Goal: Contribute content: Contribute content

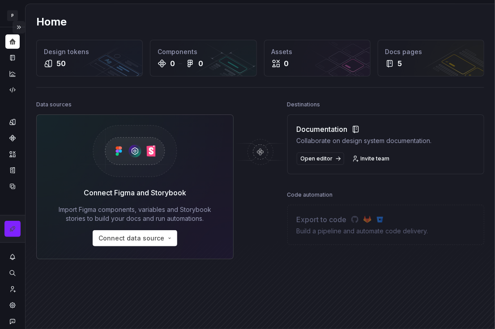
click at [18, 28] on button "Expand sidebar" at bounding box center [19, 27] width 13 height 13
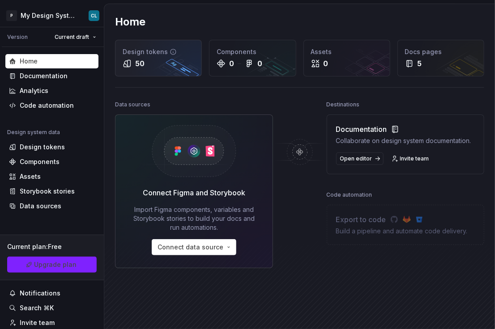
click at [136, 58] on div "50" at bounding box center [139, 63] width 9 height 11
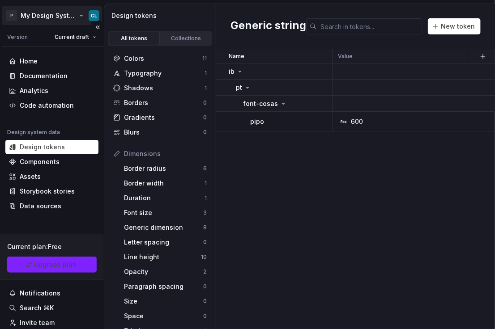
click at [72, 17] on html "P My Design System CL Version Current draft Home Documentation Analytics Code a…" at bounding box center [247, 164] width 495 height 329
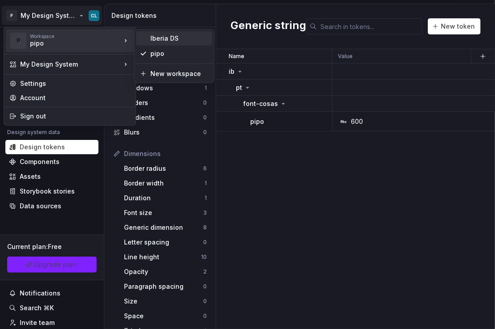
click at [151, 38] on div "Iberia DS" at bounding box center [179, 38] width 58 height 9
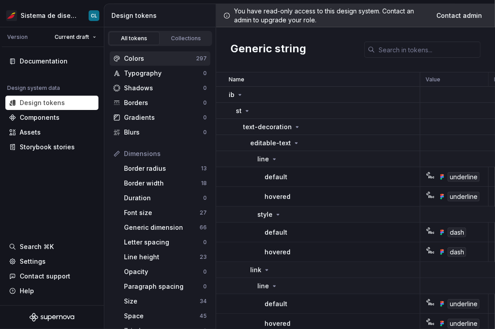
click at [161, 54] on div "Colors" at bounding box center [160, 58] width 72 height 9
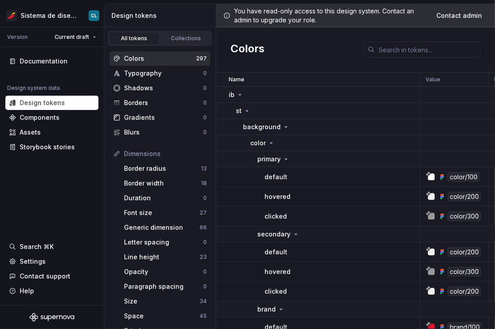
click at [275, 177] on p "default" at bounding box center [275, 177] width 23 height 9
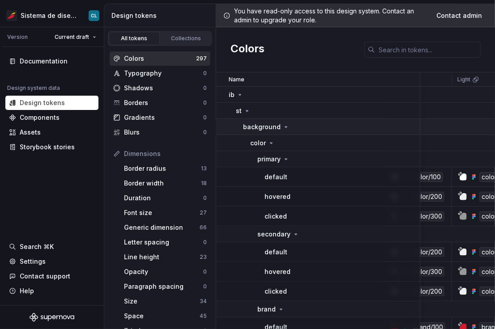
scroll to position [0, 33]
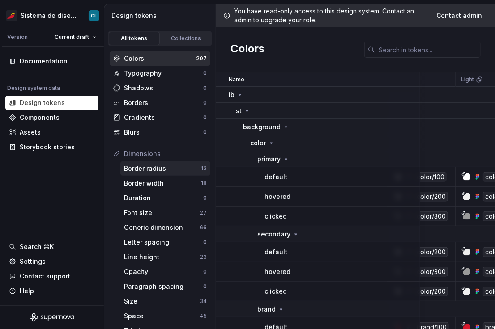
click at [164, 168] on div "Border radius" at bounding box center [162, 168] width 77 height 9
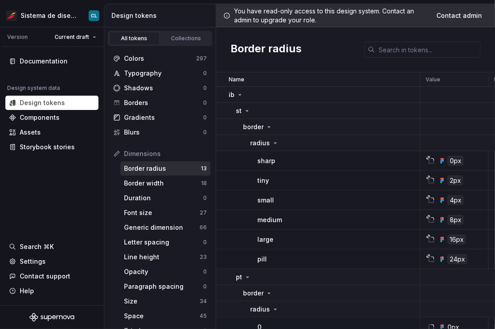
scroll to position [130, 0]
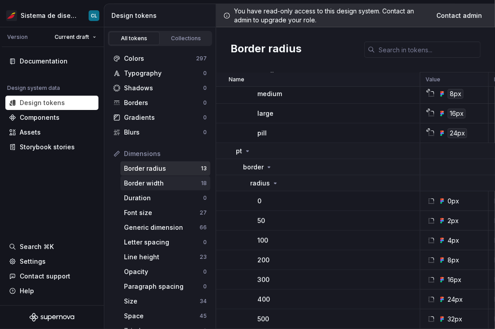
click at [141, 184] on div "Border width" at bounding box center [162, 183] width 77 height 9
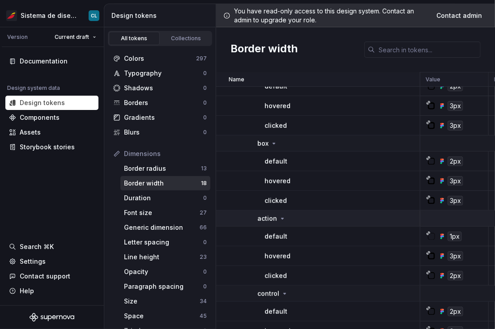
scroll to position [223, 0]
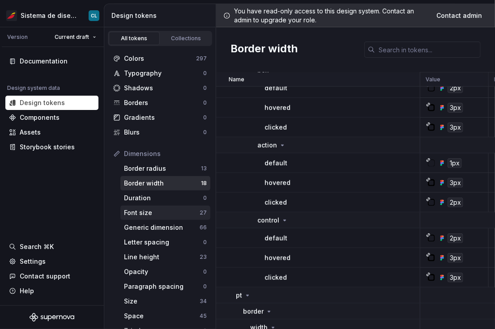
click at [145, 211] on div "Font size" at bounding box center [162, 213] width 76 height 9
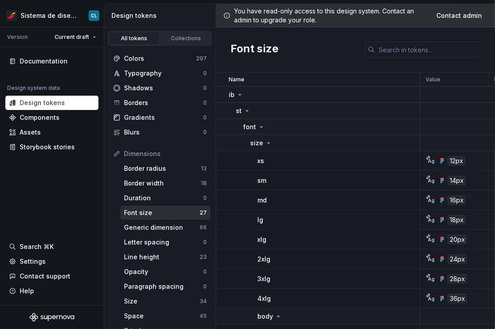
scroll to position [49, 0]
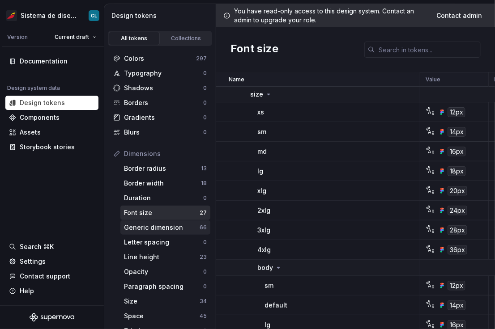
click at [172, 228] on div "Generic dimension" at bounding box center [162, 227] width 76 height 9
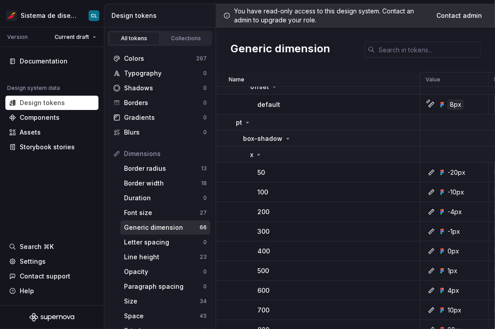
scroll to position [1201, 0]
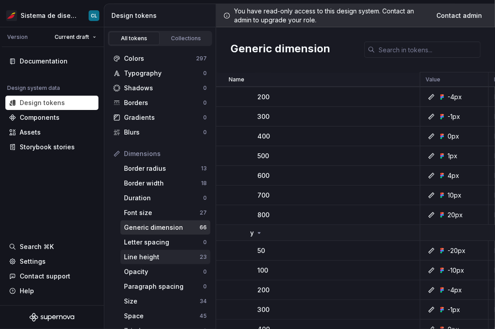
click at [156, 258] on div "Line height" at bounding box center [162, 257] width 76 height 9
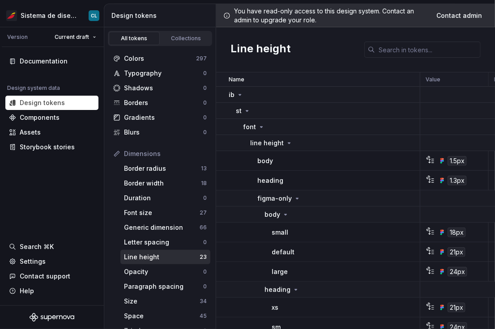
click at [470, 160] on div "1.5px" at bounding box center [457, 161] width 62 height 10
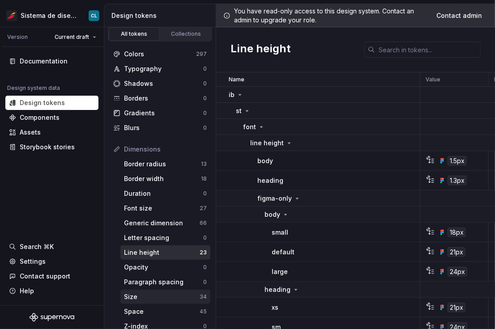
scroll to position [9, 0]
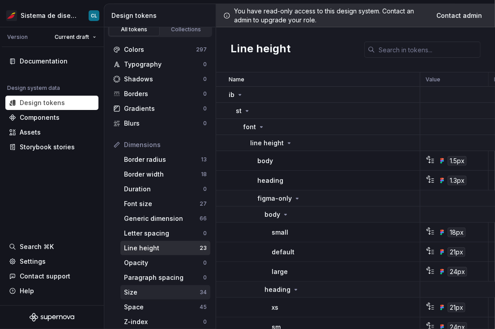
click at [152, 292] on div "Size" at bounding box center [162, 292] width 76 height 9
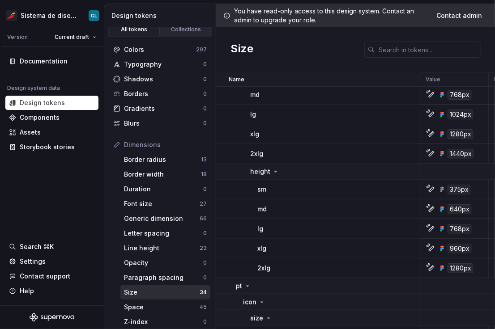
scroll to position [349, 0]
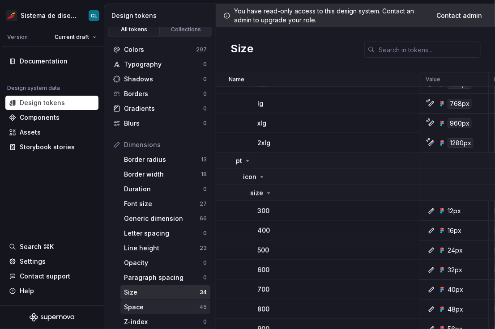
click at [150, 310] on div "Space" at bounding box center [162, 307] width 76 height 9
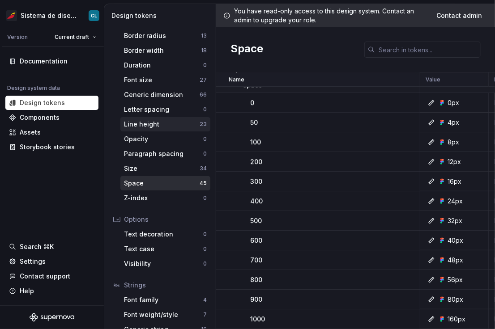
scroll to position [160, 0]
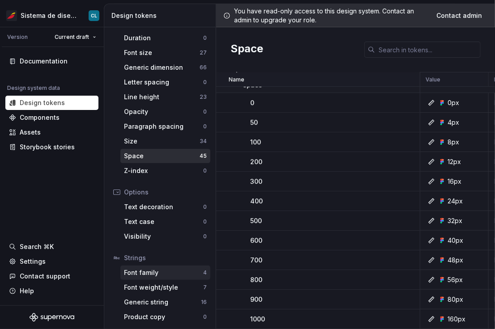
click at [149, 274] on div "Font family" at bounding box center [163, 272] width 79 height 9
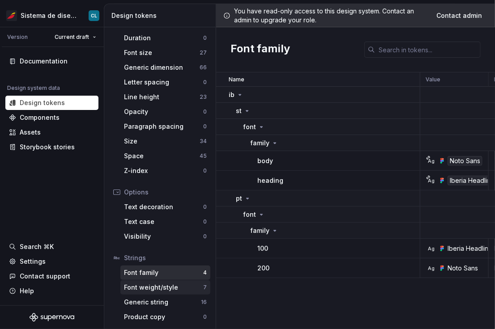
click at [138, 291] on div "Font weight/style" at bounding box center [163, 287] width 79 height 9
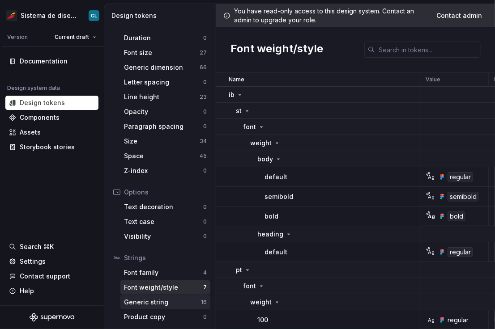
click at [158, 306] on div "Generic string" at bounding box center [162, 302] width 77 height 9
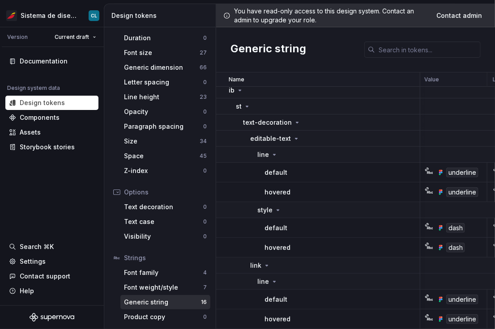
scroll to position [4, 0]
click at [451, 176] on div "underline" at bounding box center [463, 173] width 32 height 10
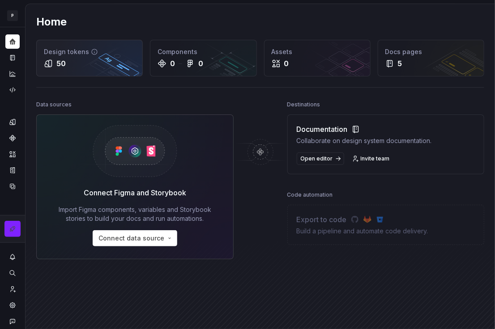
click at [69, 54] on div "Design tokens" at bounding box center [89, 51] width 91 height 9
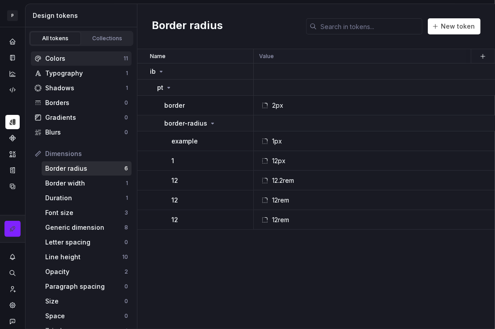
click at [86, 57] on div "Colors" at bounding box center [84, 58] width 78 height 9
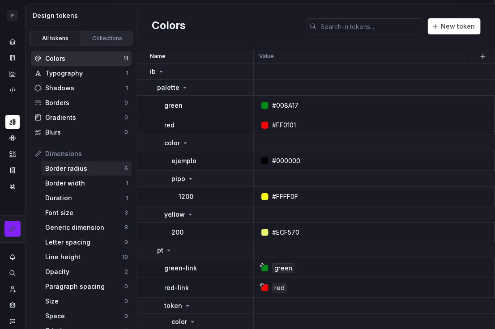
click at [79, 173] on div "Border radius 6" at bounding box center [87, 169] width 90 height 14
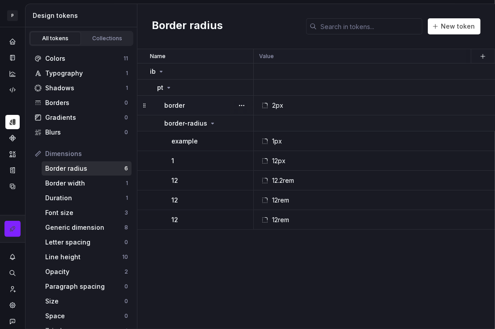
click at [285, 106] on div "2px" at bounding box center [402, 105] width 285 height 9
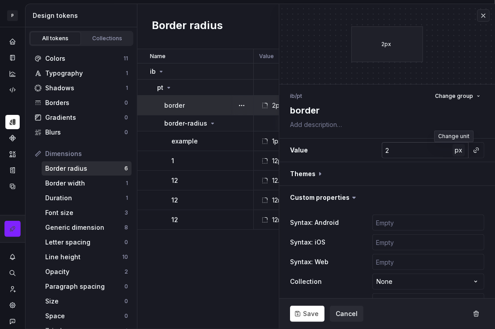
click at [455, 153] on span "px" at bounding box center [459, 150] width 8 height 8
click at [453, 153] on span "rem" at bounding box center [458, 150] width 11 height 8
click at [456, 153] on span "%" at bounding box center [459, 150] width 6 height 8
click at [455, 153] on span "px" at bounding box center [459, 150] width 8 height 8
click at [453, 153] on span "rem" at bounding box center [458, 150] width 11 height 8
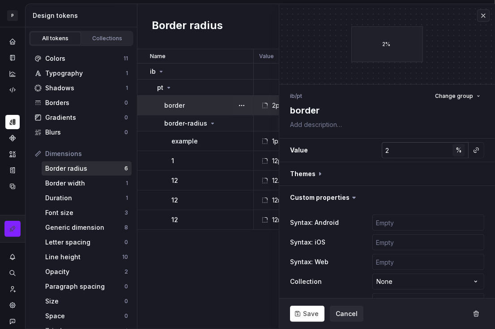
click at [456, 153] on span "%" at bounding box center [459, 150] width 6 height 8
click at [455, 153] on span "px" at bounding box center [459, 150] width 8 height 8
click at [455, 154] on button "rem" at bounding box center [458, 150] width 13 height 13
click at [455, 154] on button "%" at bounding box center [458, 150] width 13 height 13
click at [455, 154] on button "px" at bounding box center [458, 150] width 13 height 13
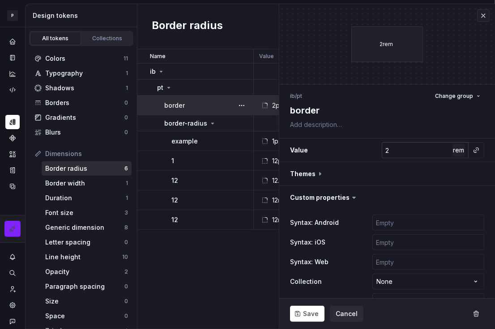
click at [455, 154] on button "rem" at bounding box center [458, 150] width 13 height 13
click at [80, 183] on div "Border width" at bounding box center [85, 183] width 81 height 9
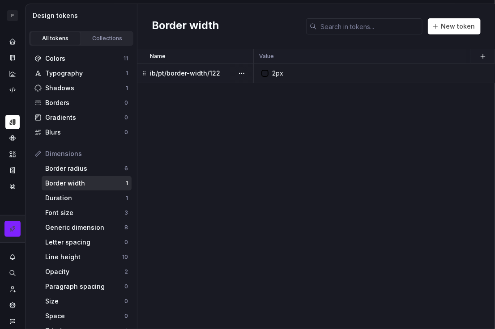
click at [201, 71] on p "ib/pt/border-width/122" at bounding box center [185, 73] width 70 height 9
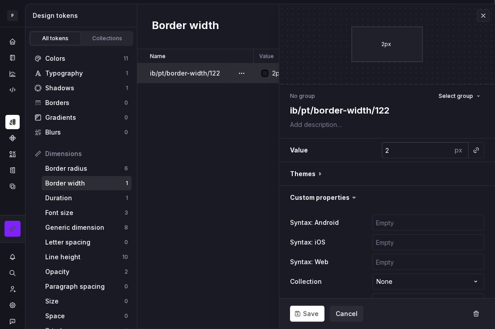
click at [456, 151] on div "px" at bounding box center [460, 150] width 16 height 16
click at [455, 152] on div "px" at bounding box center [460, 150] width 16 height 16
click at [452, 153] on div "px" at bounding box center [460, 150] width 16 height 16
click at [80, 213] on div "Font size" at bounding box center [84, 213] width 79 height 9
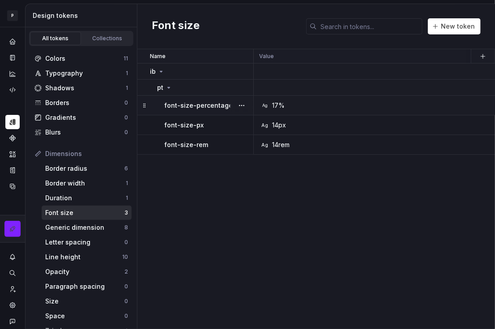
click at [306, 102] on div "Ag 17%" at bounding box center [402, 105] width 285 height 9
type textarea "*"
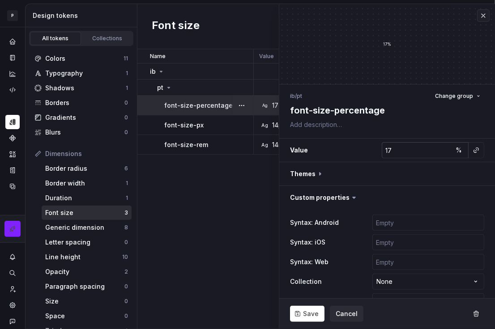
click at [413, 149] on input "17" at bounding box center [417, 150] width 71 height 16
click at [456, 152] on span "%" at bounding box center [459, 150] width 6 height 8
click at [455, 152] on span "px" at bounding box center [459, 150] width 8 height 8
click at [453, 152] on span "rem" at bounding box center [458, 150] width 11 height 8
click at [456, 152] on span "%" at bounding box center [459, 150] width 6 height 8
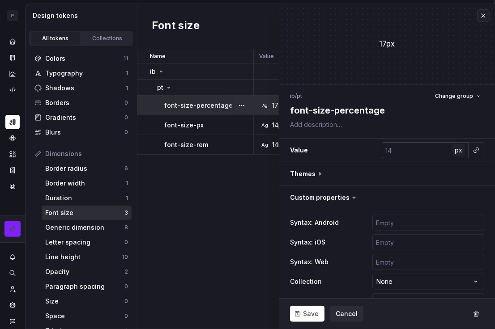
click at [455, 152] on span "px" at bounding box center [459, 150] width 8 height 8
click at [453, 152] on span "rem" at bounding box center [458, 150] width 11 height 8
click at [245, 169] on div "Name Value Mode 1 Syntax: Android Syntax: iOS global Syntax: Web Mode 2 Mode 3 …" at bounding box center [316, 189] width 358 height 280
click at [477, 15] on button "button" at bounding box center [483, 15] width 13 height 13
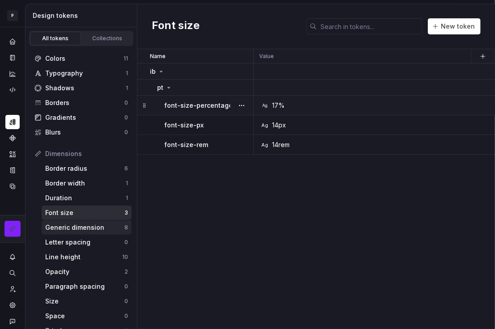
click at [86, 229] on div "Generic dimension" at bounding box center [84, 227] width 79 height 9
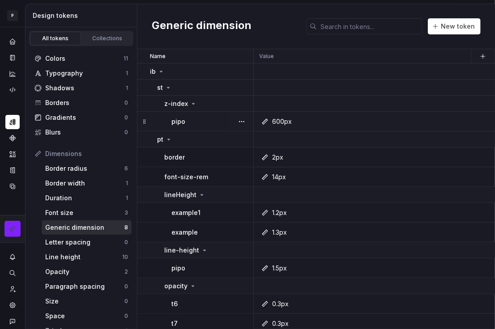
click at [300, 124] on div "600px" at bounding box center [402, 121] width 285 height 9
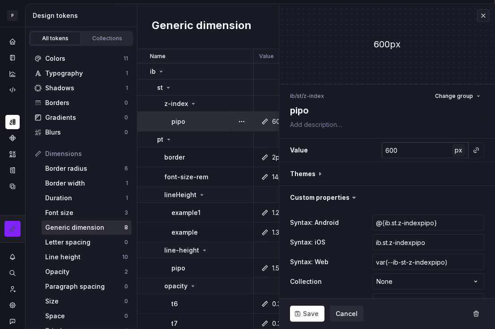
click at [455, 153] on span "px" at bounding box center [459, 150] width 8 height 8
click at [453, 153] on span "rem" at bounding box center [458, 150] width 11 height 8
click at [456, 153] on span "%" at bounding box center [459, 150] width 6 height 8
click at [457, 153] on span "–" at bounding box center [458, 150] width 3 height 8
click at [104, 260] on div "Line height" at bounding box center [83, 257] width 77 height 9
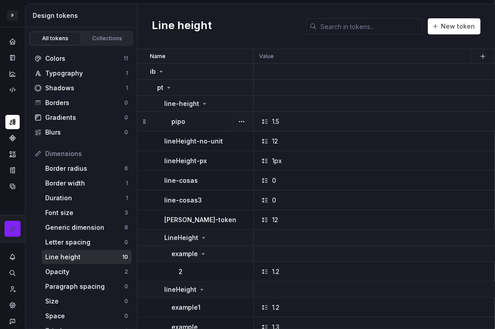
click at [311, 123] on div "1.5" at bounding box center [402, 121] width 285 height 9
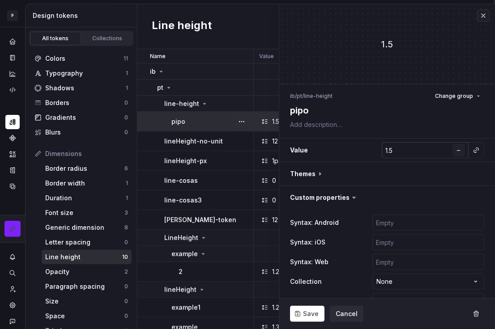
click at [457, 149] on span "–" at bounding box center [458, 150] width 3 height 8
click at [455, 151] on span "px" at bounding box center [459, 150] width 8 height 8
click at [455, 153] on span "rem" at bounding box center [458, 150] width 11 height 8
click at [456, 153] on span "%" at bounding box center [459, 150] width 6 height 8
type textarea "*"
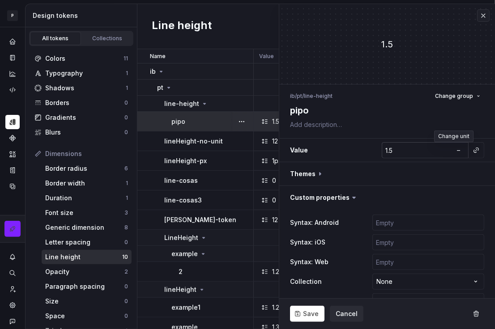
click at [405, 150] on input "1.5" at bounding box center [417, 150] width 71 height 16
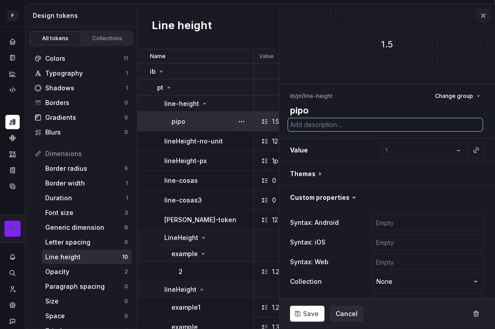
click at [405, 125] on textarea at bounding box center [385, 125] width 194 height 13
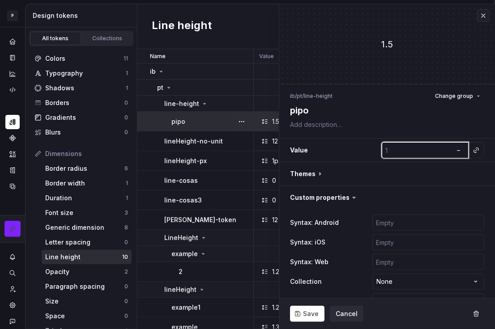
click at [414, 146] on input "number" at bounding box center [417, 150] width 71 height 16
type input "1.5"
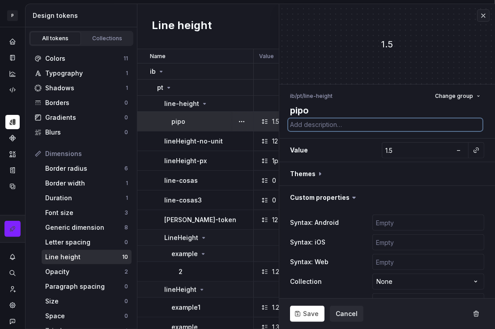
click at [416, 129] on textarea at bounding box center [385, 125] width 194 height 13
click at [341, 315] on span "Cancel" at bounding box center [347, 314] width 22 height 9
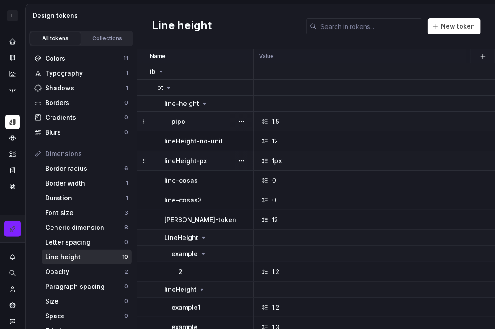
click at [292, 158] on div "1px" at bounding box center [402, 161] width 285 height 9
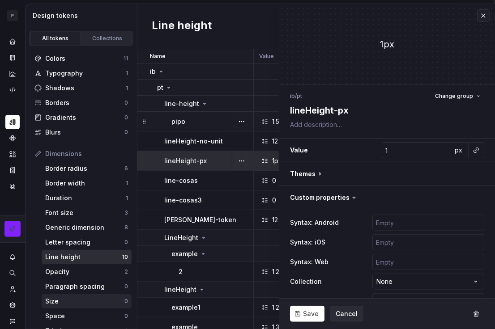
click at [91, 298] on div "Size" at bounding box center [84, 301] width 79 height 9
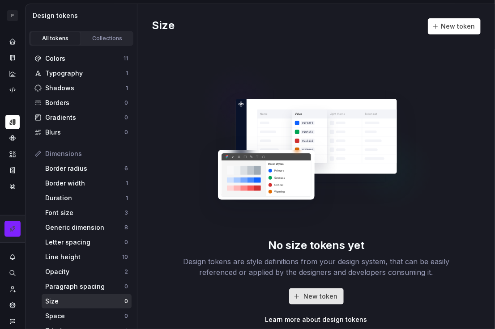
click at [333, 295] on span "New token" at bounding box center [321, 296] width 34 height 9
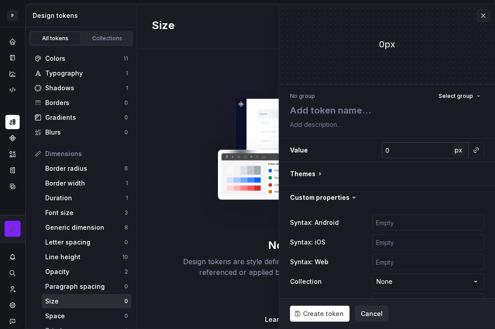
click at [457, 153] on button "px" at bounding box center [458, 150] width 13 height 13
click at [457, 153] on span "rem" at bounding box center [458, 150] width 11 height 8
click at [457, 153] on button "%" at bounding box center [458, 150] width 13 height 13
click at [457, 153] on button "px" at bounding box center [458, 150] width 13 height 13
click at [457, 153] on span "rem" at bounding box center [458, 150] width 11 height 8
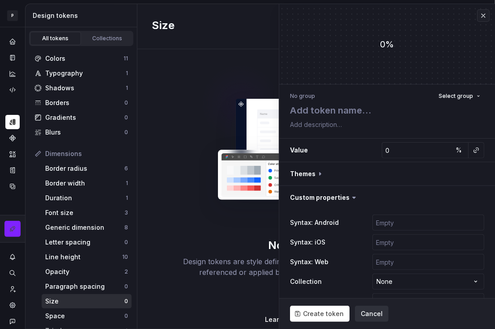
click at [377, 315] on span "Cancel" at bounding box center [372, 314] width 22 height 9
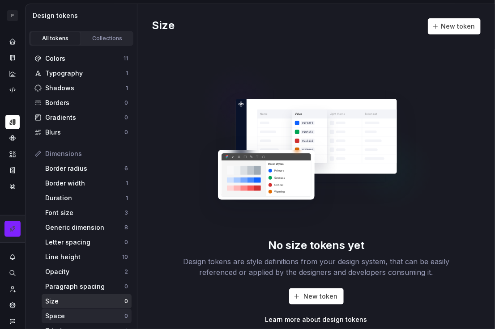
click at [79, 317] on div "Space" at bounding box center [84, 316] width 79 height 9
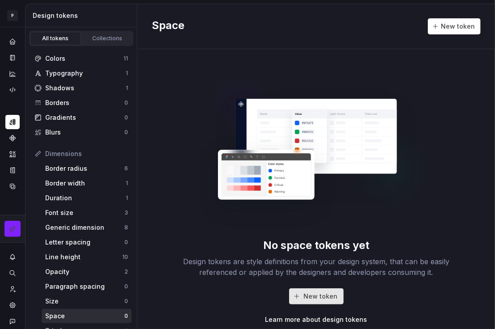
click at [308, 299] on span "New token" at bounding box center [321, 296] width 34 height 9
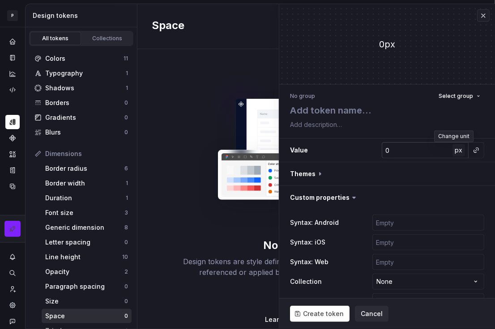
click at [455, 150] on span "px" at bounding box center [459, 150] width 8 height 8
click at [453, 152] on span "rem" at bounding box center [458, 150] width 11 height 8
click at [456, 153] on span "%" at bounding box center [459, 150] width 6 height 8
click at [455, 153] on span "px" at bounding box center [459, 150] width 8 height 8
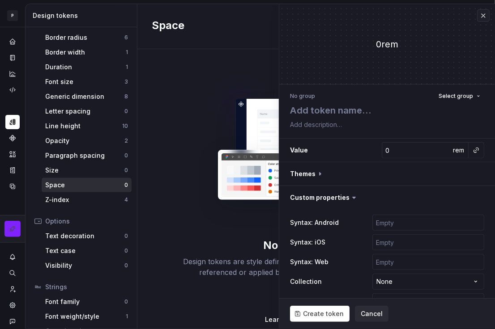
scroll to position [160, 0]
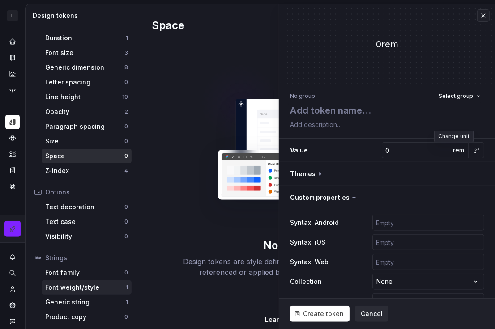
click at [88, 289] on div "Font weight/style" at bounding box center [85, 287] width 81 height 9
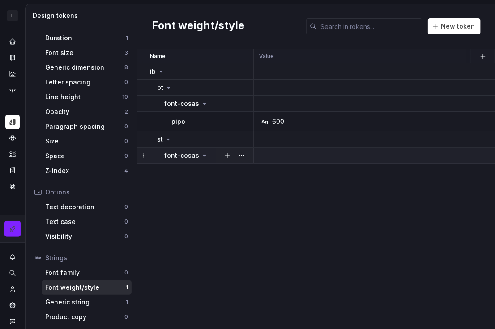
click at [226, 158] on button "button" at bounding box center [227, 155] width 13 height 13
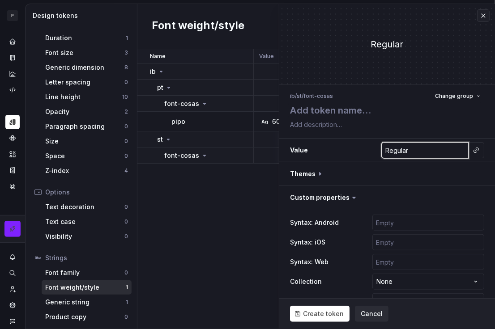
click at [423, 152] on input "Regular" at bounding box center [425, 150] width 87 height 16
click at [440, 152] on input "Regular" at bounding box center [425, 150] width 87 height 16
type textarea "*"
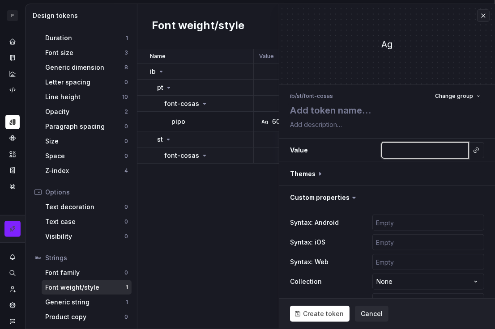
type input "l"
type textarea "*"
type input "lk"
type textarea "*"
type input "lkl"
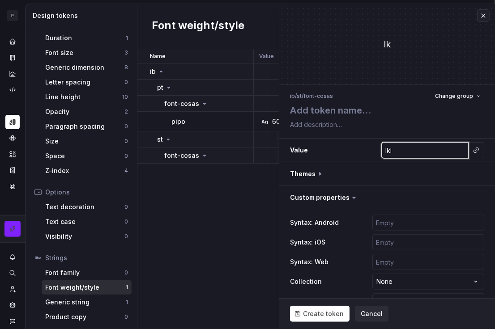
type textarea "*"
type input "lklk"
type textarea "*"
type input "lklkj"
type textarea "*"
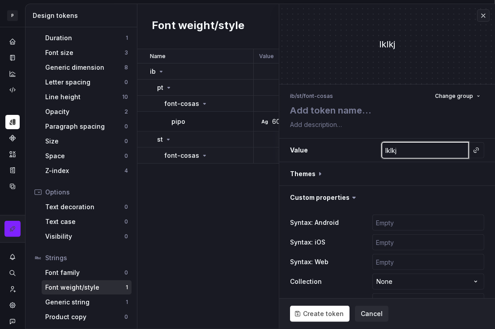
type input "lklk"
type textarea "*"
type input "lkl"
type textarea "*"
type input "lk"
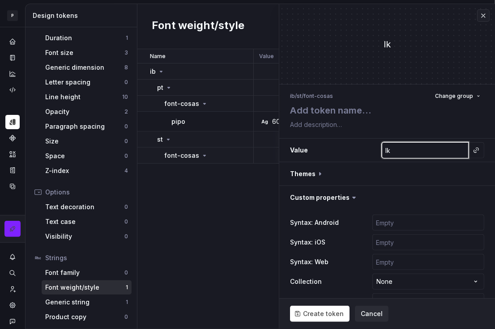
type textarea "*"
type input "l"
type textarea "*"
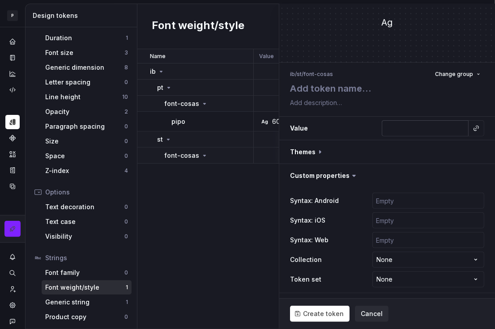
click at [409, 129] on input "text" at bounding box center [425, 128] width 87 height 16
type textarea "*"
type input "r"
type textarea "*"
type input "re"
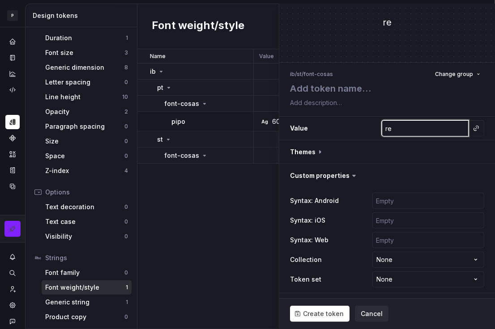
type textarea "*"
type input "reg"
type textarea "*"
type input "regu"
type textarea "*"
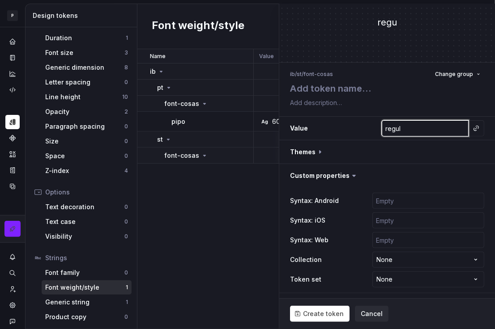
type input "regula"
type textarea "*"
type input "regular"
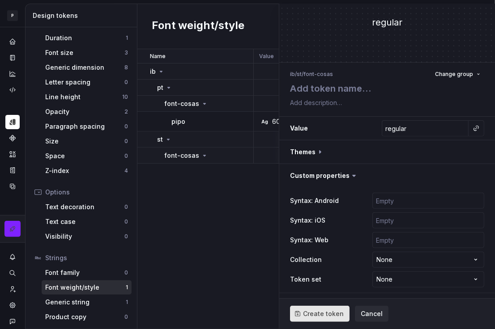
click at [322, 316] on span "Create token" at bounding box center [323, 314] width 41 height 9
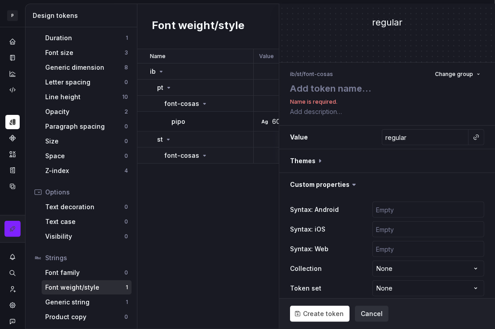
click at [372, 312] on span "Cancel" at bounding box center [372, 314] width 22 height 9
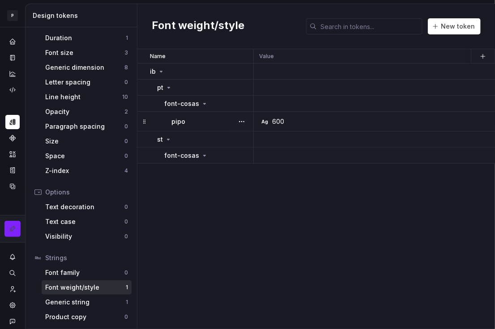
click at [292, 123] on div "Ag 600" at bounding box center [402, 121] width 285 height 9
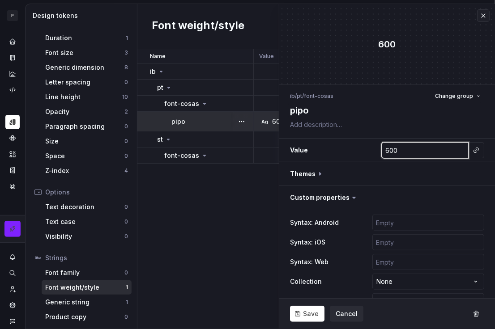
click at [401, 150] on input "600" at bounding box center [425, 150] width 87 height 16
type textarea "*"
type input "f"
type textarea "*"
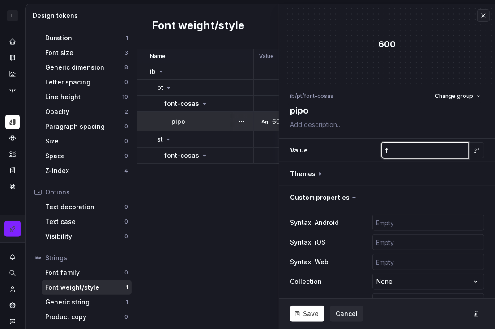
type input "fe"
type textarea "*"
type input "fefe"
type textarea "*"
type input "fefe"
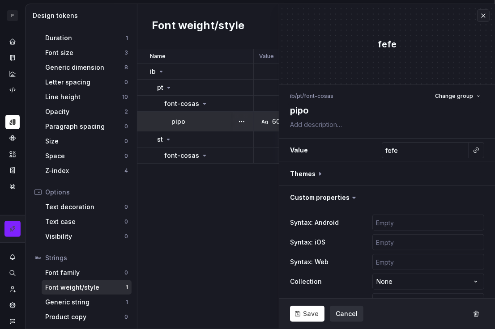
click at [346, 314] on span "Cancel" at bounding box center [347, 314] width 22 height 9
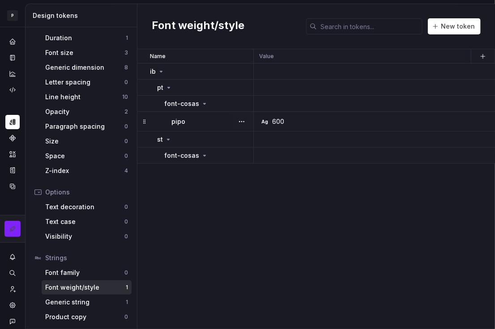
click at [304, 121] on div "Ag 600" at bounding box center [402, 121] width 285 height 9
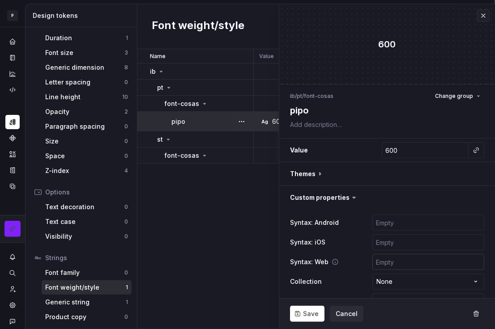
scroll to position [22, 0]
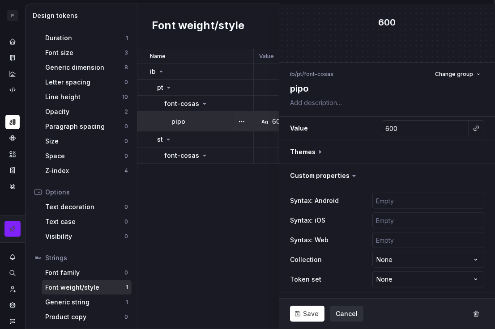
click at [343, 316] on span "Cancel" at bounding box center [347, 314] width 22 height 9
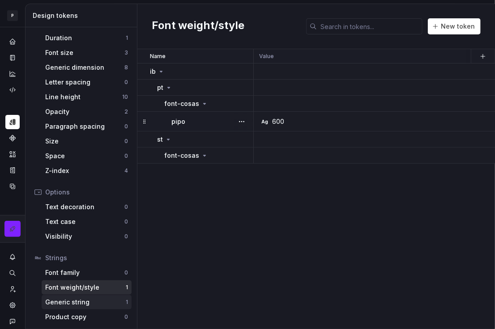
click at [102, 302] on div "Generic string" at bounding box center [85, 302] width 81 height 9
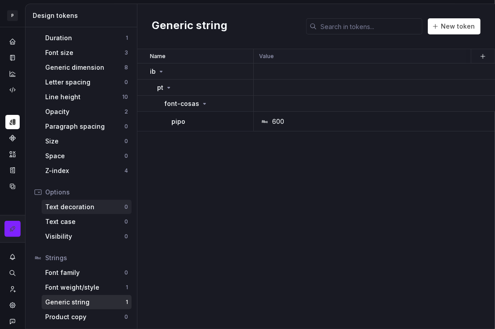
click at [84, 208] on div "Text decoration" at bounding box center [84, 207] width 79 height 9
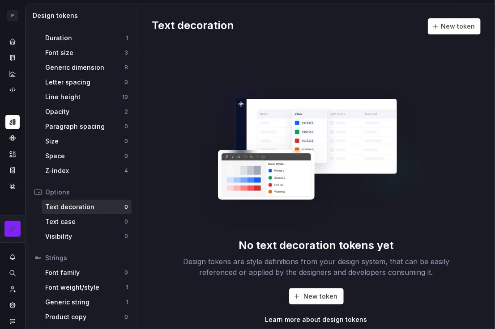
click at [318, 287] on div "No text decoration tokens yet Design tokens are style definitions from your des…" at bounding box center [316, 281] width 286 height 86
click at [320, 293] on span "New token" at bounding box center [321, 296] width 34 height 9
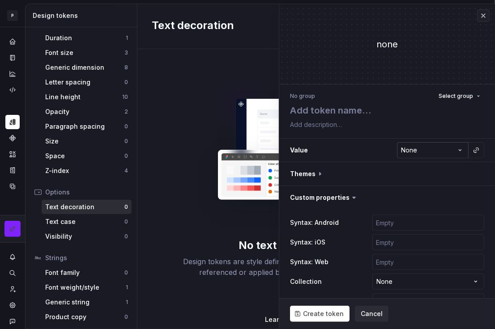
click at [408, 147] on html "**********" at bounding box center [247, 164] width 495 height 329
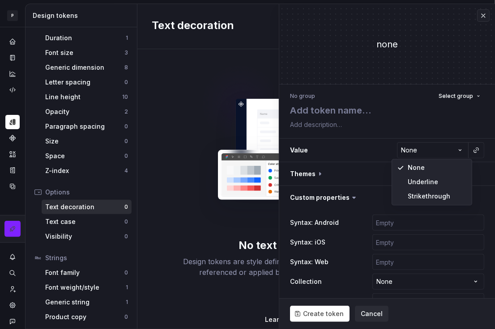
click at [353, 184] on html "**********" at bounding box center [247, 164] width 495 height 329
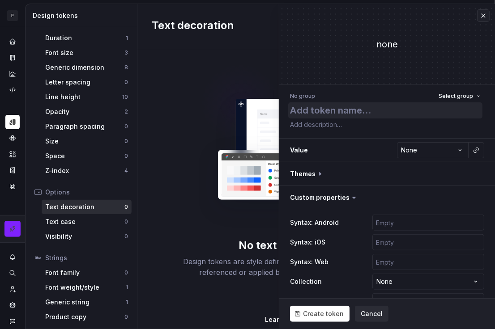
type textarea "*"
